Goal: Check status: Check status

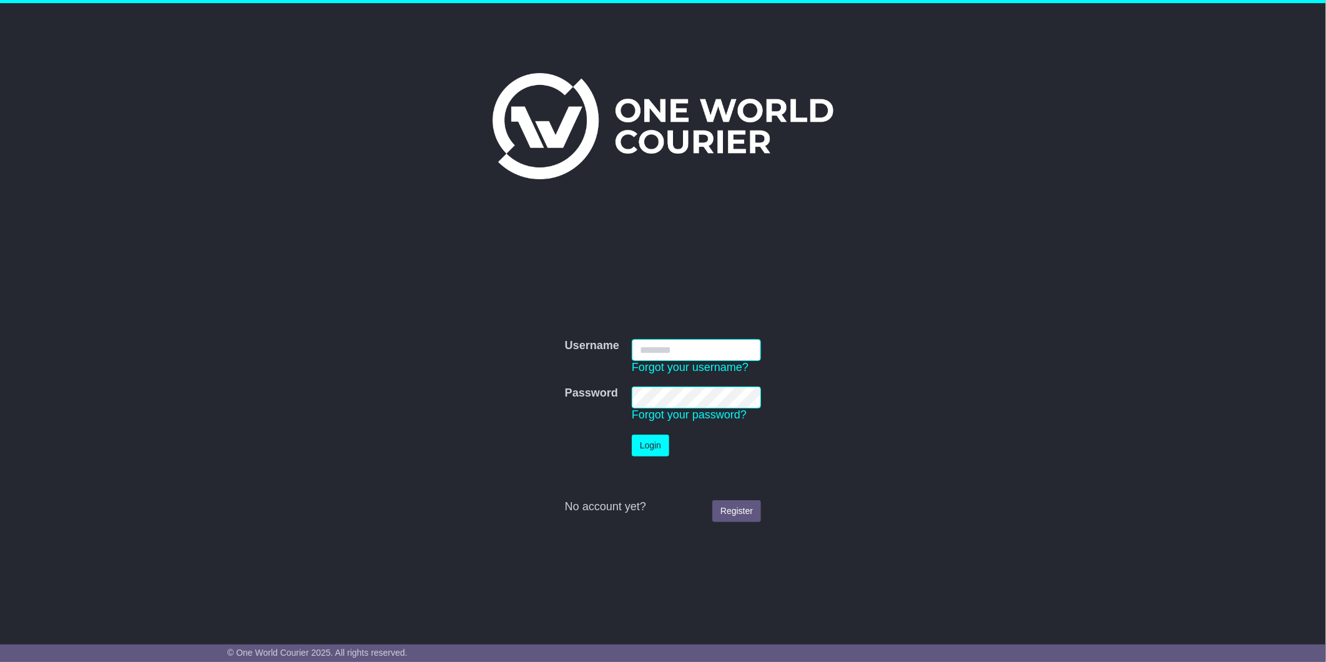
type input "**********"
click at [634, 435] on button "Login" at bounding box center [650, 445] width 37 height 22
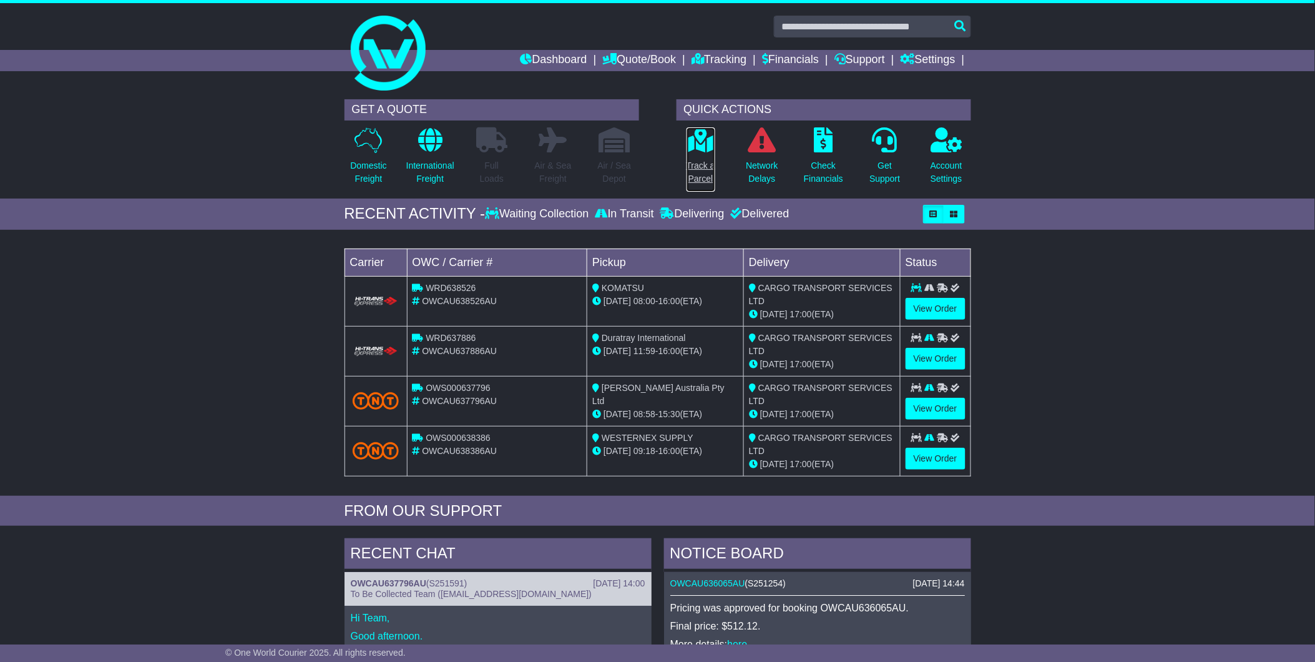
click at [689, 159] on p "Track a Parcel" at bounding box center [701, 172] width 29 height 26
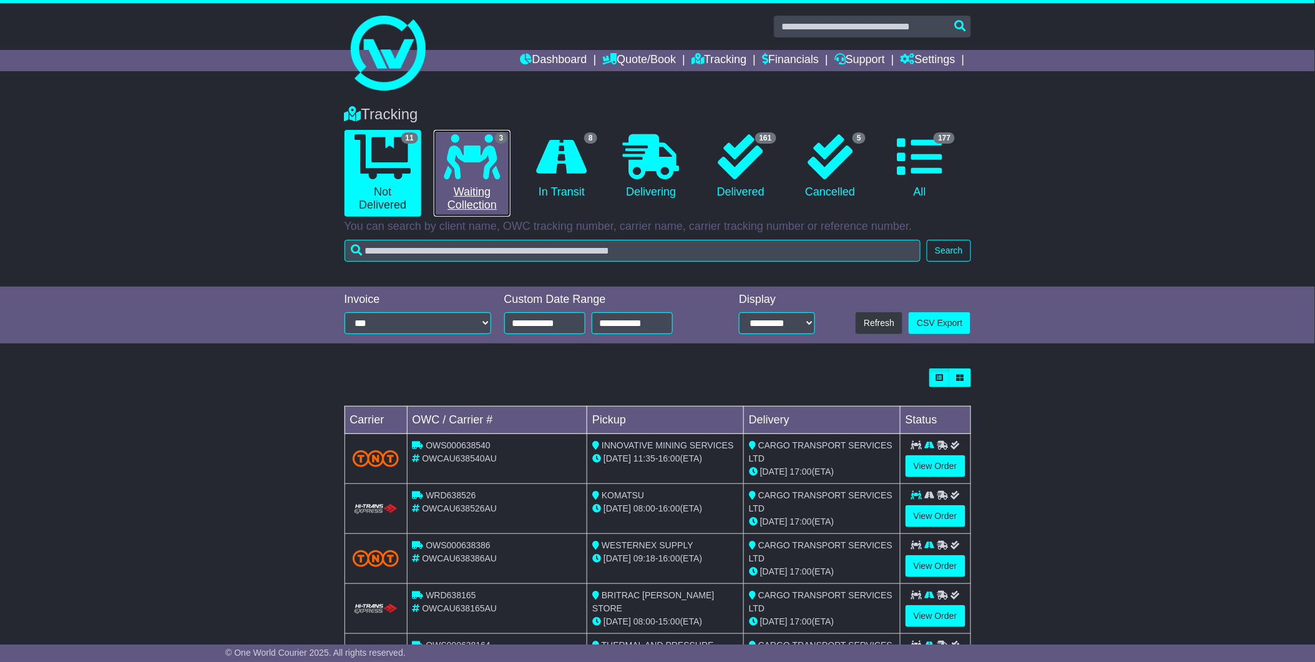
click at [451, 175] on icon at bounding box center [472, 156] width 56 height 45
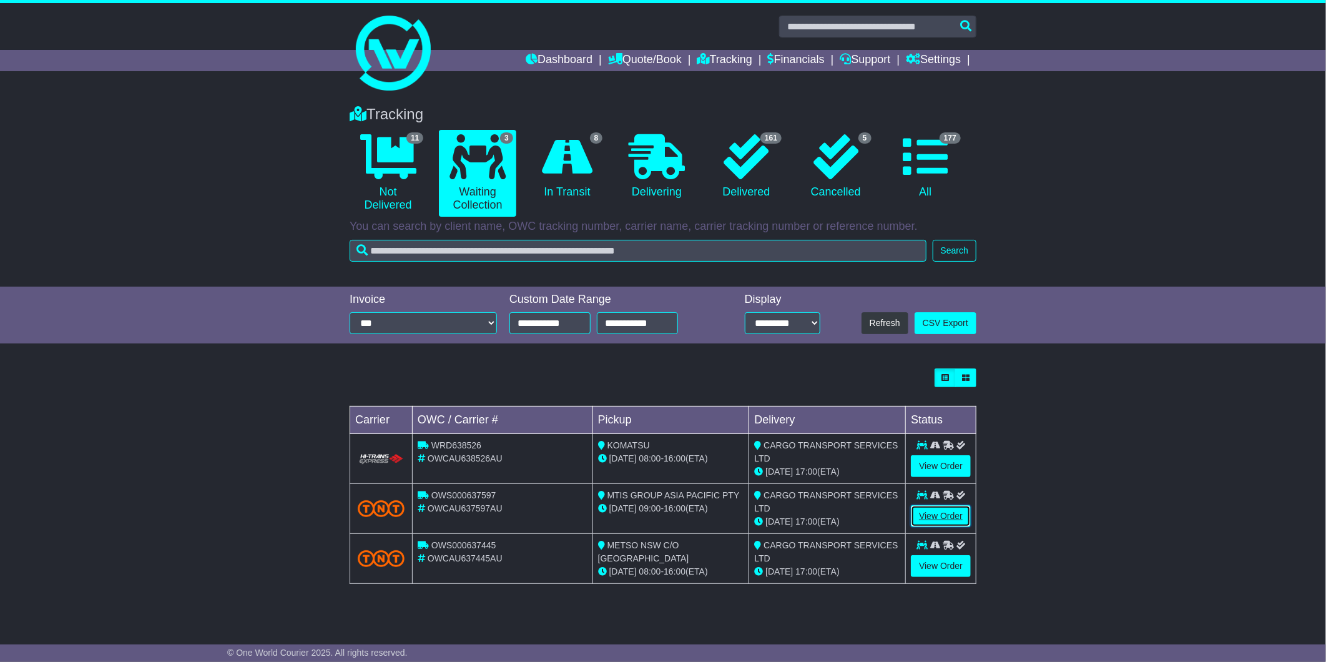
click at [931, 515] on link "View Order" at bounding box center [941, 516] width 60 height 22
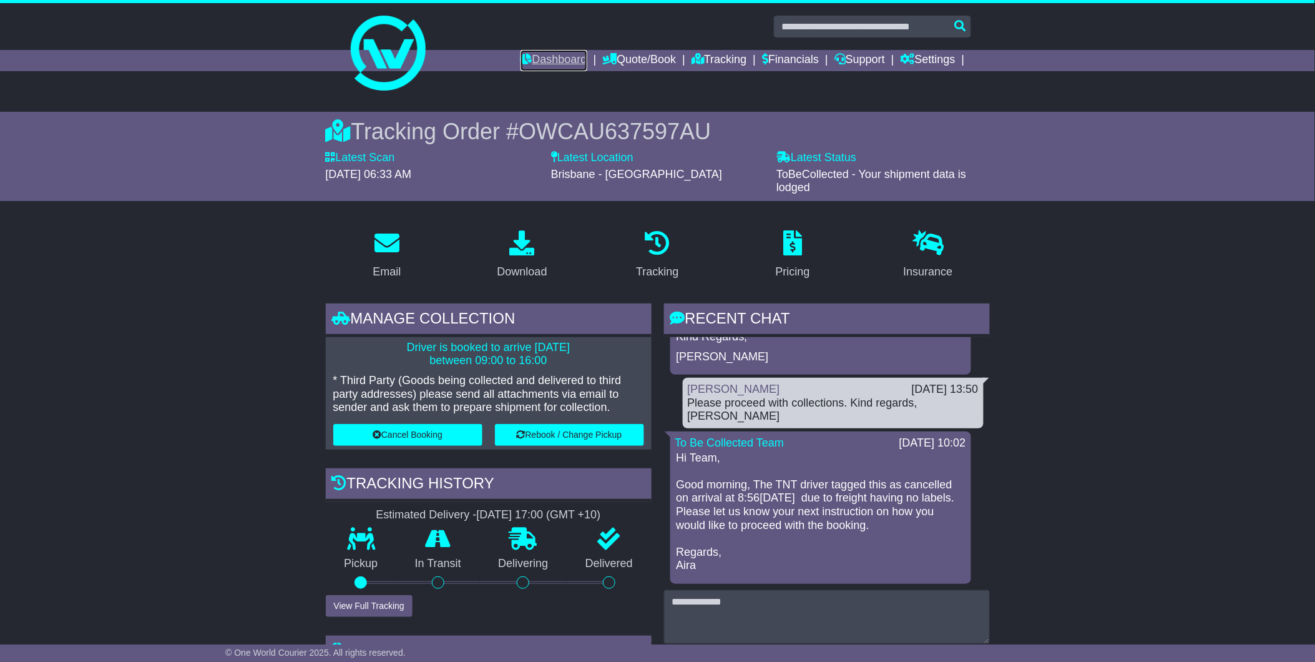
click at [533, 65] on link "Dashboard" at bounding box center [554, 60] width 67 height 21
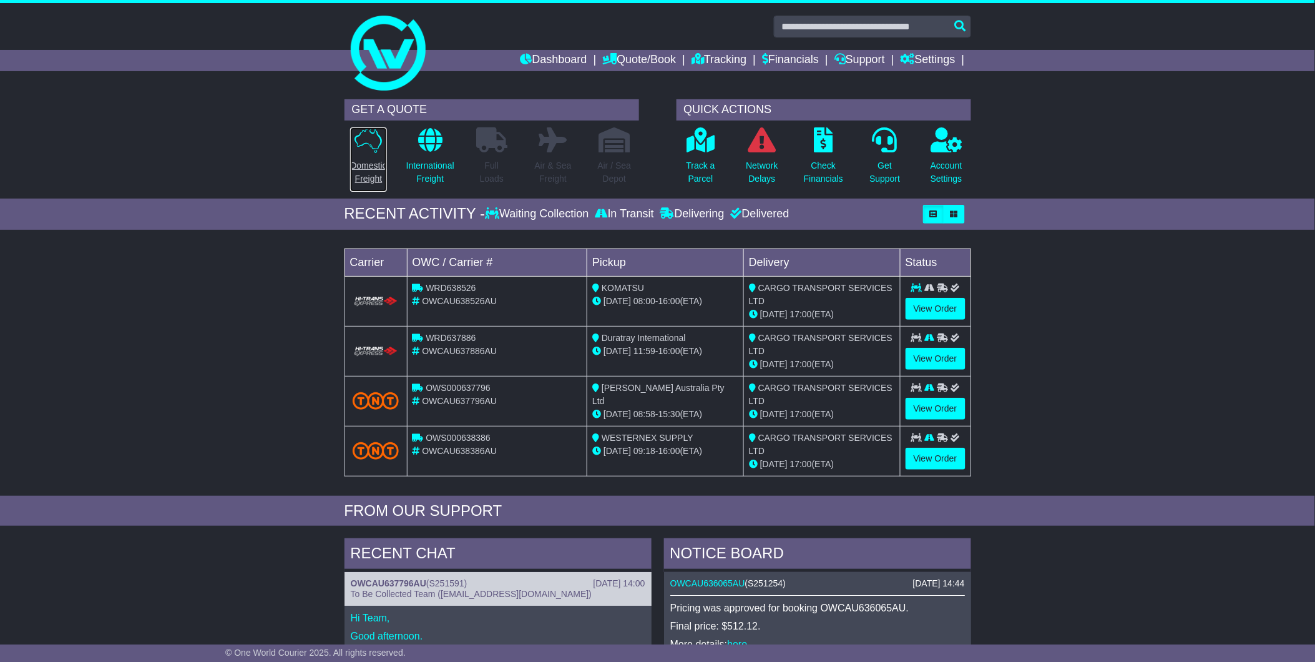
click at [360, 162] on p "Domestic Freight" at bounding box center [368, 172] width 36 height 26
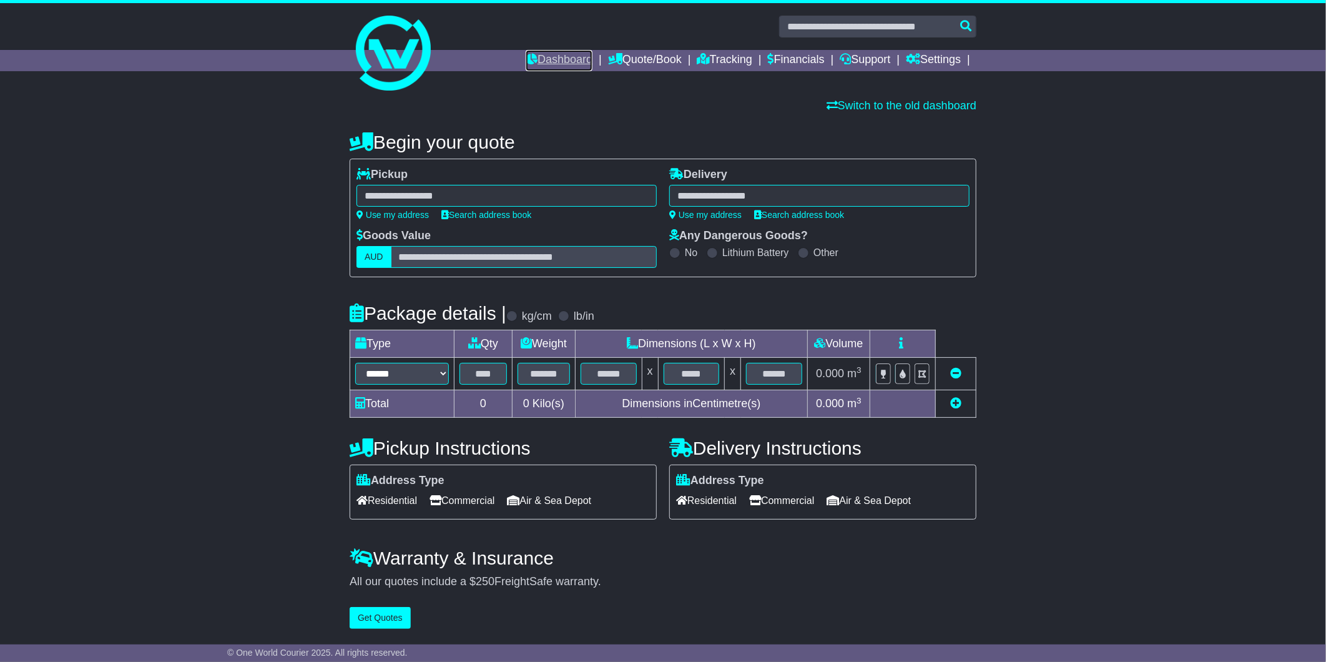
click at [539, 57] on link "Dashboard" at bounding box center [559, 60] width 67 height 21
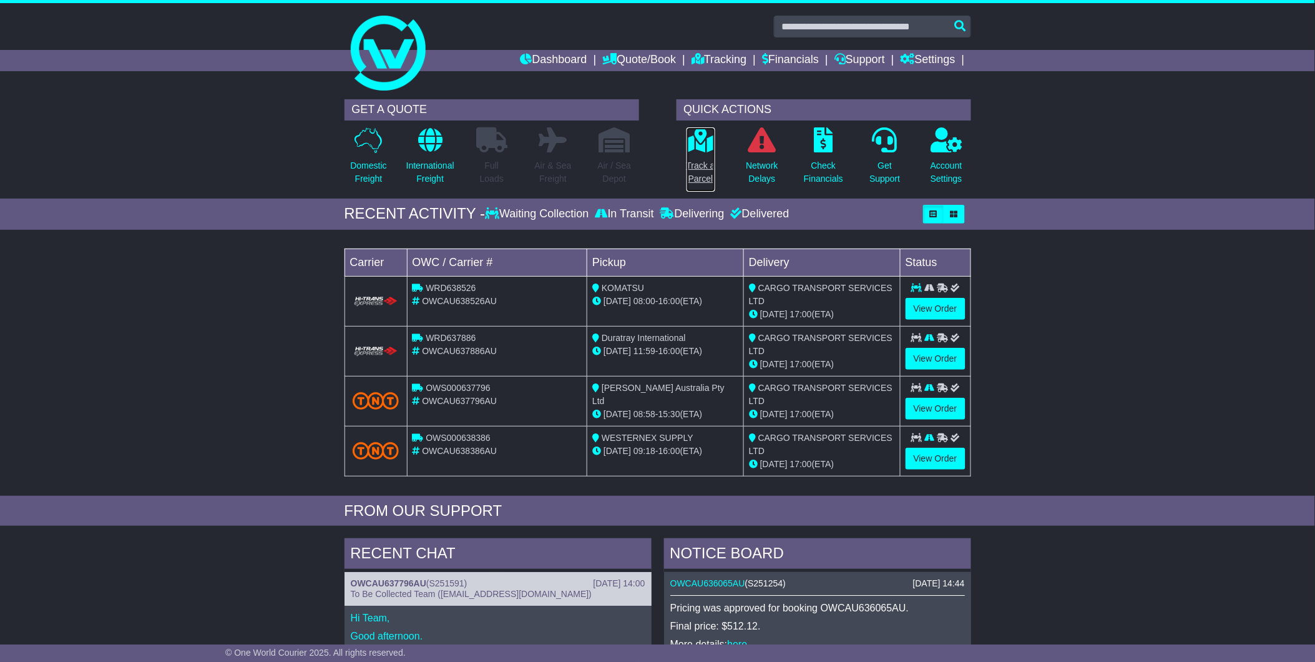
click at [700, 146] on icon at bounding box center [701, 139] width 28 height 25
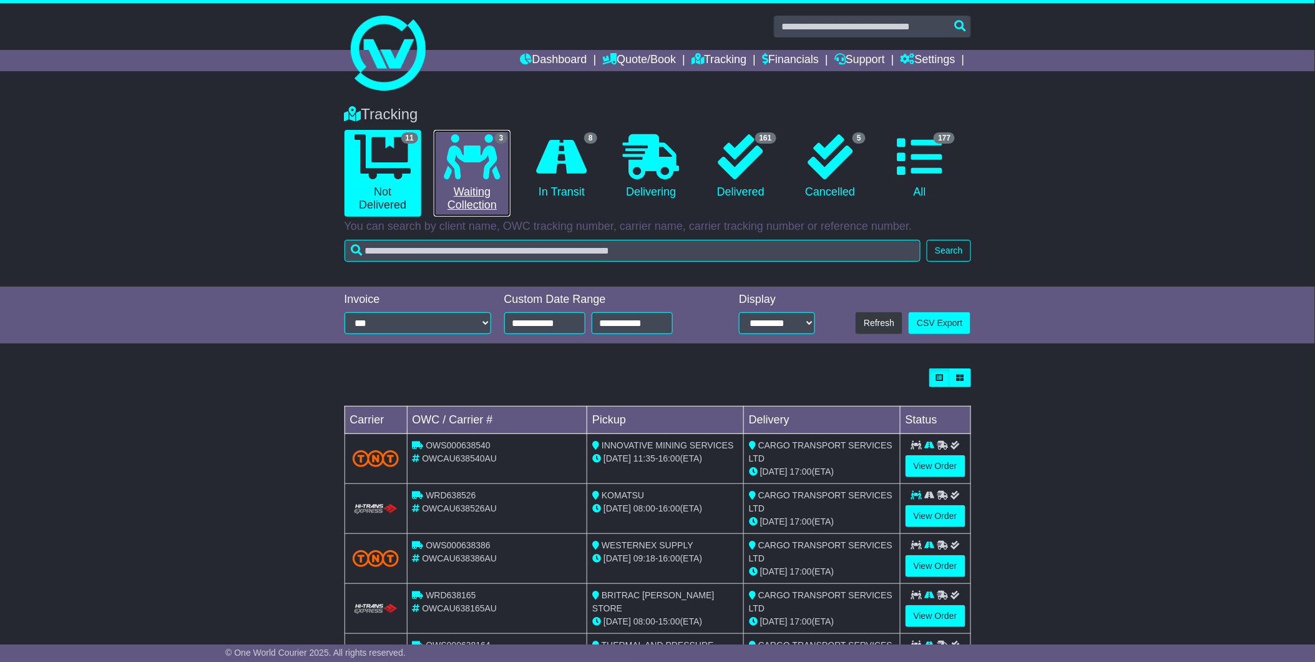
click at [484, 190] on link "3 Waiting Collection" at bounding box center [472, 173] width 77 height 87
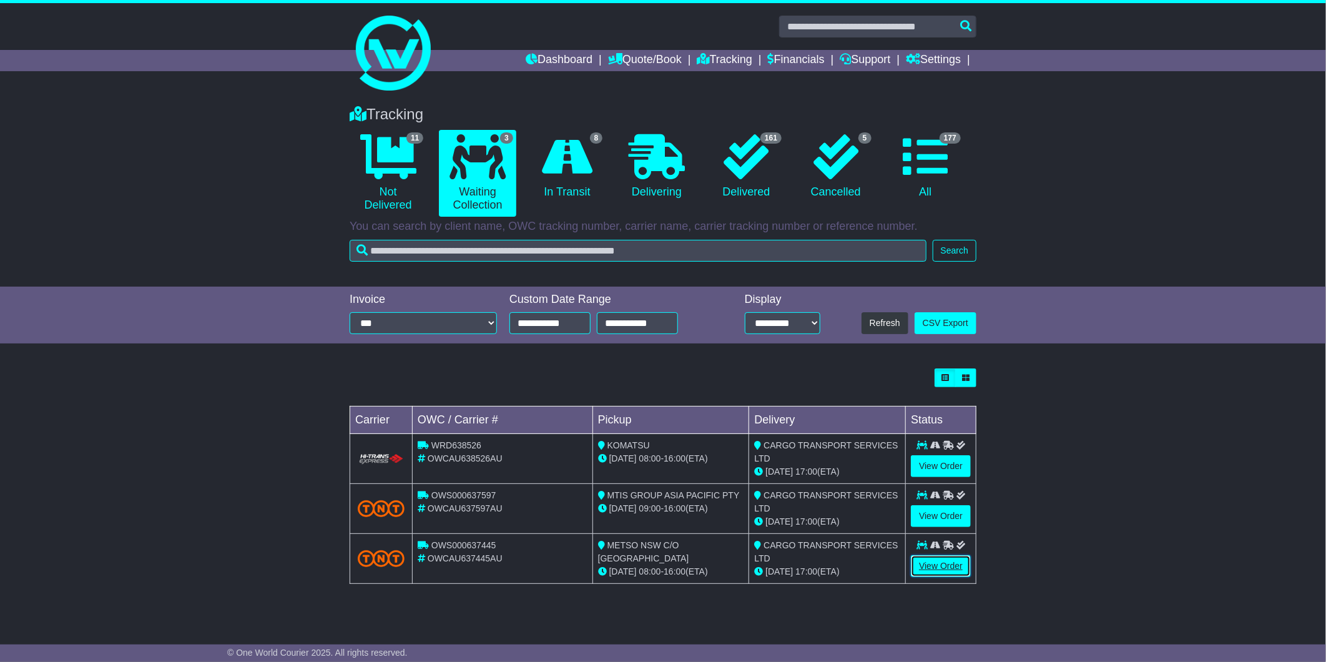
click at [934, 559] on link "View Order" at bounding box center [941, 566] width 60 height 22
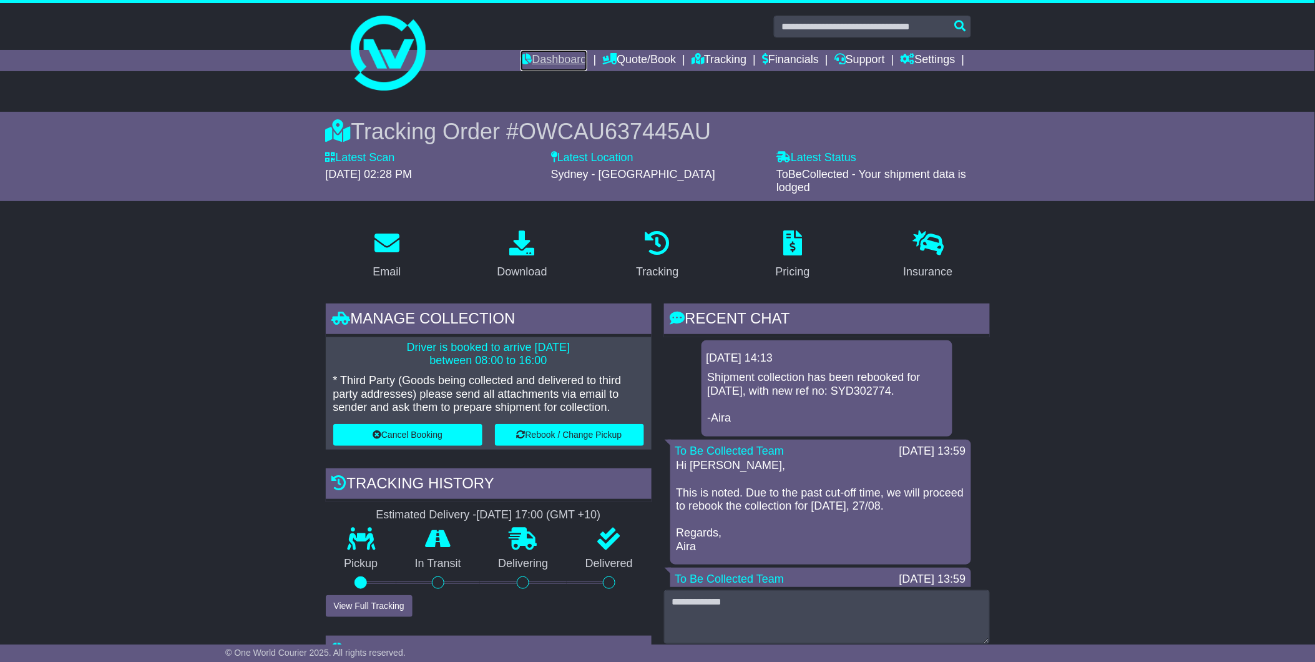
click at [558, 54] on link "Dashboard" at bounding box center [554, 60] width 67 height 21
